Goal: Information Seeking & Learning: Learn about a topic

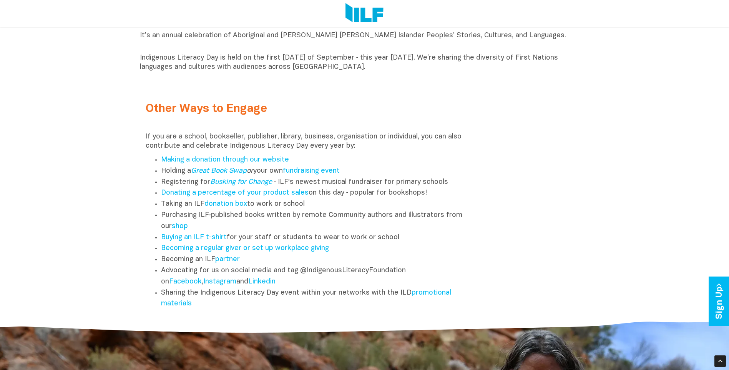
scroll to position [944, 0]
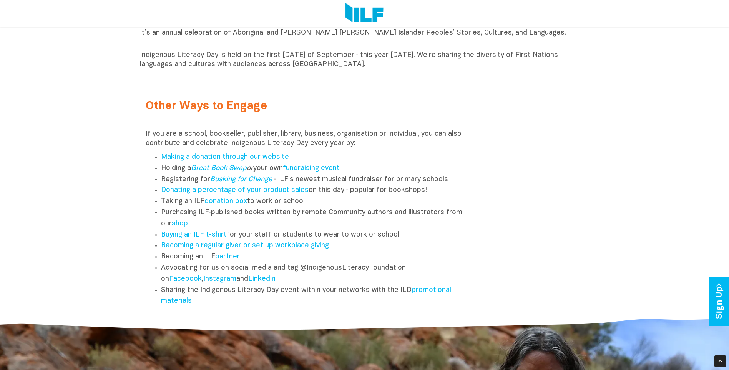
click at [185, 226] on link "shop" at bounding box center [180, 223] width 16 height 7
click at [423, 294] on link "promotional materials" at bounding box center [306, 296] width 290 height 18
click at [217, 235] on link "Buying an ILF t-shirt" at bounding box center [194, 234] width 66 height 7
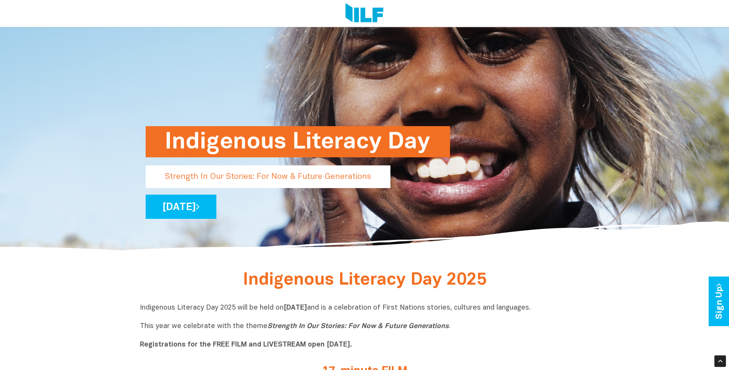
scroll to position [36, 0]
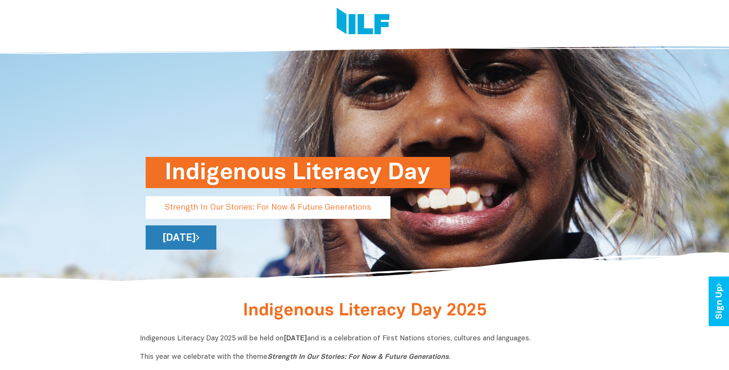
click at [200, 236] on icon at bounding box center [197, 237] width 3 height 10
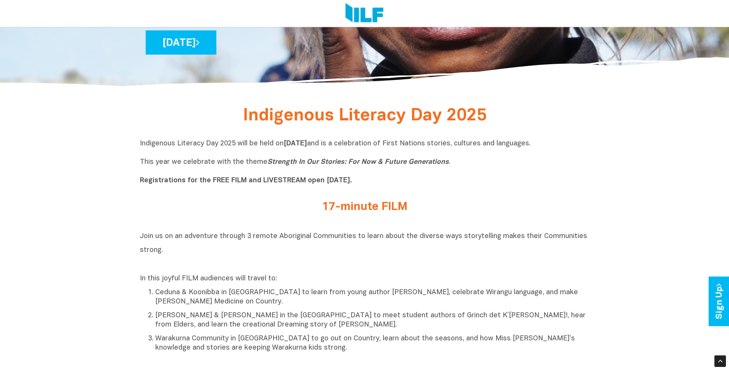
scroll to position [282, 0]
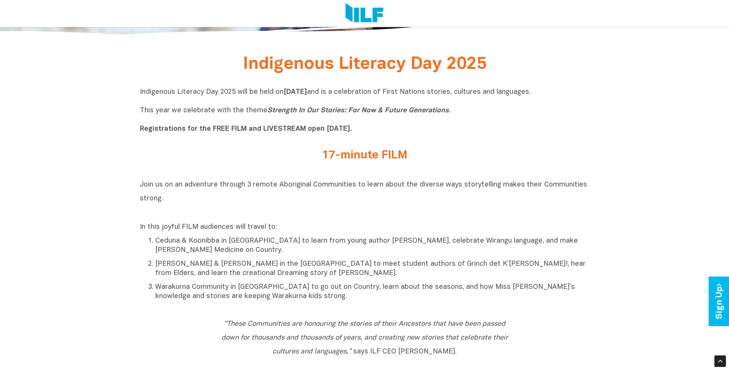
click at [391, 153] on h2 "17-minute FILM" at bounding box center [365, 155] width 288 height 13
click at [337, 156] on h2 "17-minute FILM" at bounding box center [365, 155] width 288 height 13
drag, startPoint x: 337, startPoint y: 156, endPoint x: 471, endPoint y: 152, distance: 133.8
click at [471, 152] on h2 "17-minute FILM" at bounding box center [365, 155] width 288 height 13
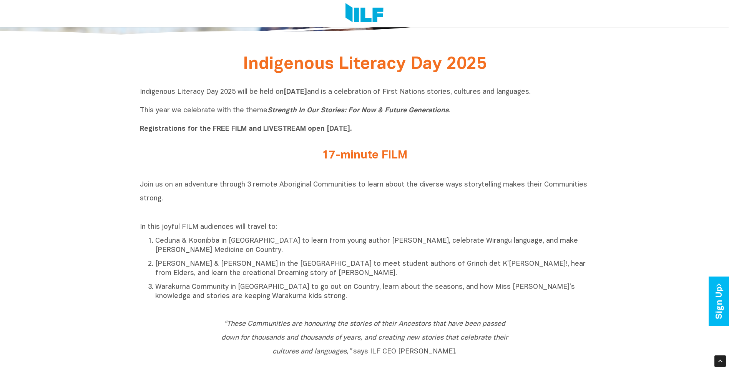
click at [303, 125] on p "Indigenous Literacy Day 2025 will be held [DATE][DATE] and is a celebration of …" at bounding box center [365, 111] width 450 height 46
click at [298, 128] on b "Registrations for the FREE FILM and LIVESTREAM open [DATE]." at bounding box center [246, 129] width 212 height 7
click at [352, 130] on b "Registrations for the FREE FILM and LIVESTREAM open [DATE]." at bounding box center [246, 129] width 212 height 7
click at [333, 108] on icon "Strength In Our Stories: For Now & Future Generations" at bounding box center [358, 110] width 181 height 7
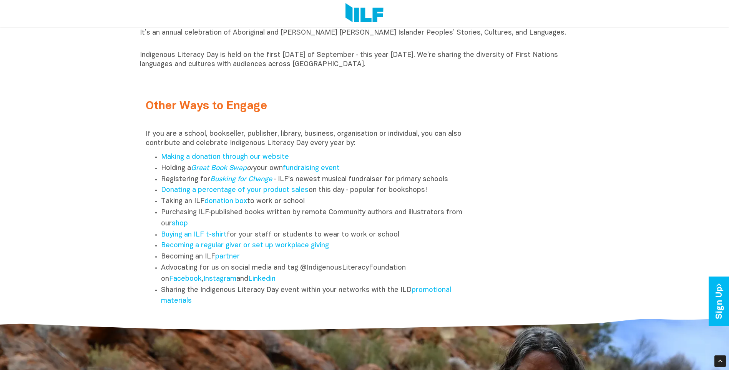
scroll to position [959, 0]
